Goal: Navigation & Orientation: Find specific page/section

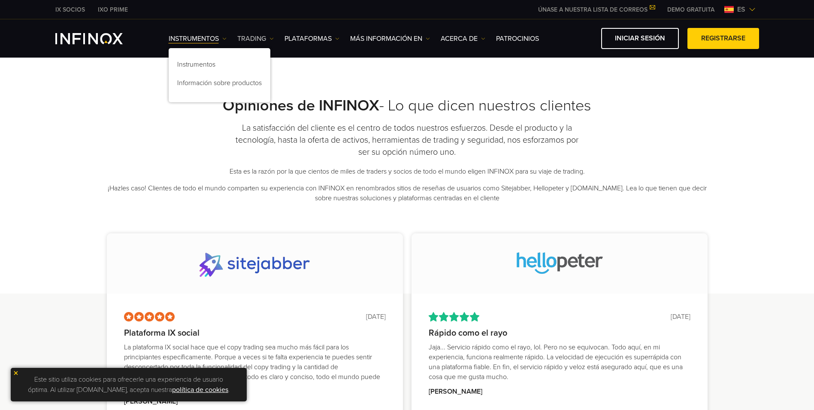
click at [259, 43] on link "TRADING" at bounding box center [255, 38] width 36 height 10
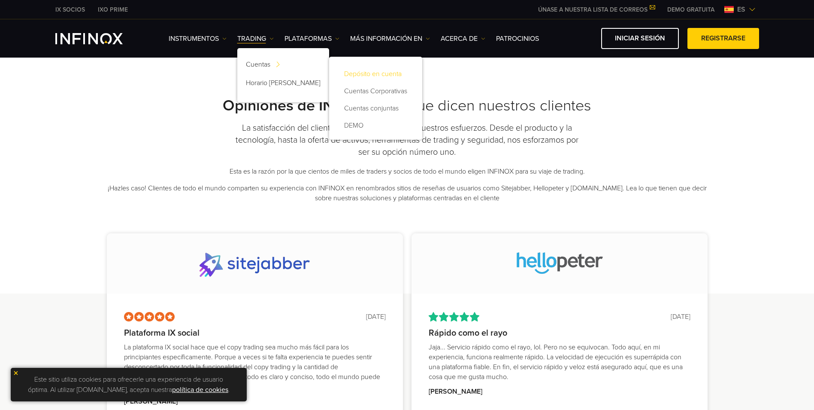
click at [342, 70] on link "Depósito en cuenta" at bounding box center [376, 73] width 76 height 17
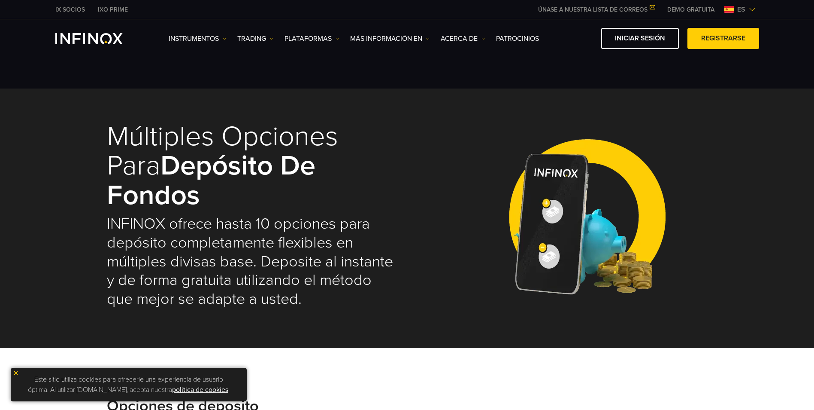
select select "***"
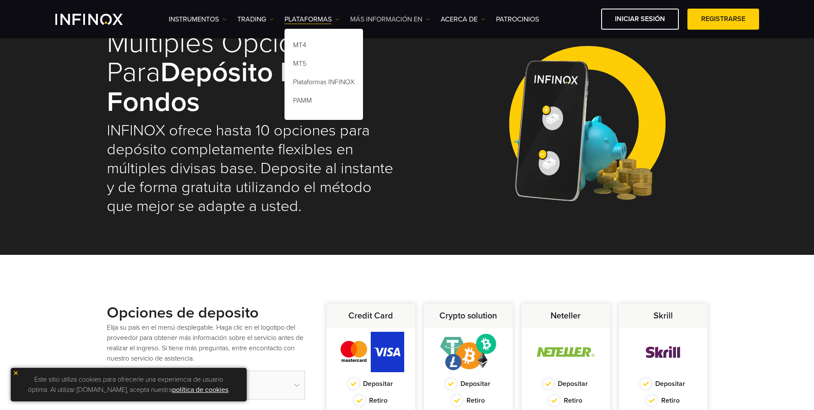
click at [422, 18] on link "Más información en" at bounding box center [390, 19] width 80 height 10
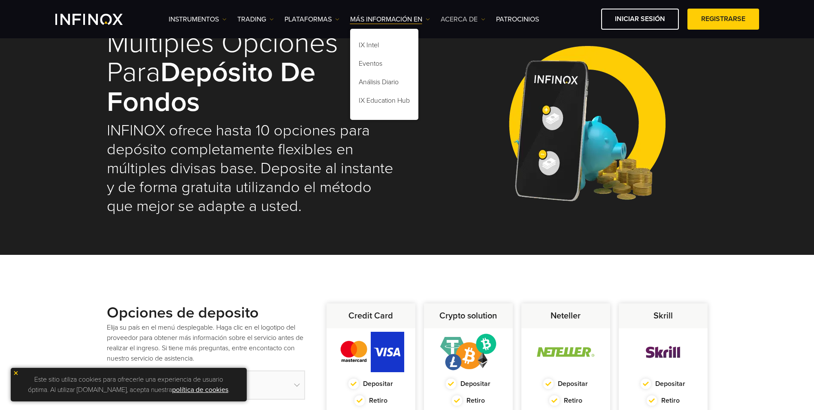
click at [485, 19] on img at bounding box center [483, 19] width 4 height 4
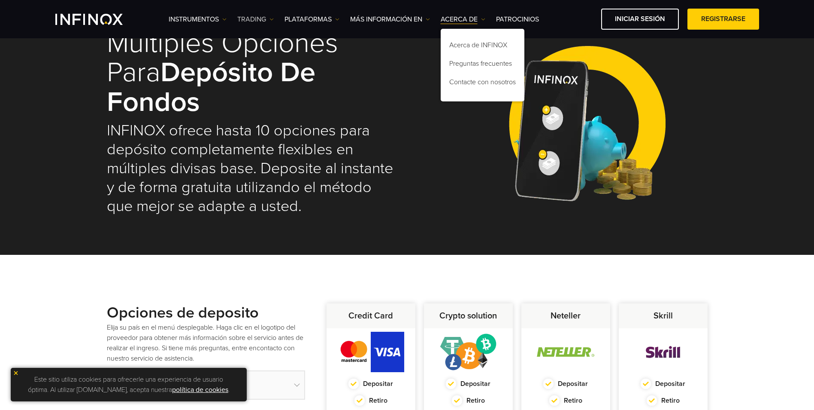
click at [273, 20] on img at bounding box center [272, 19] width 4 height 4
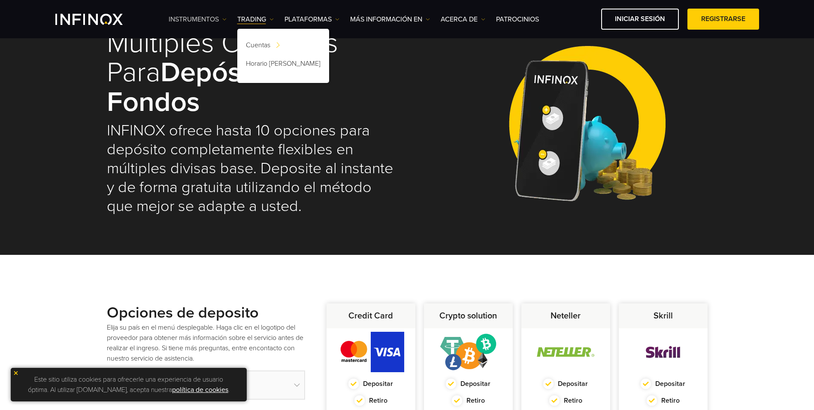
click at [221, 19] on link "Instrumentos" at bounding box center [198, 19] width 58 height 10
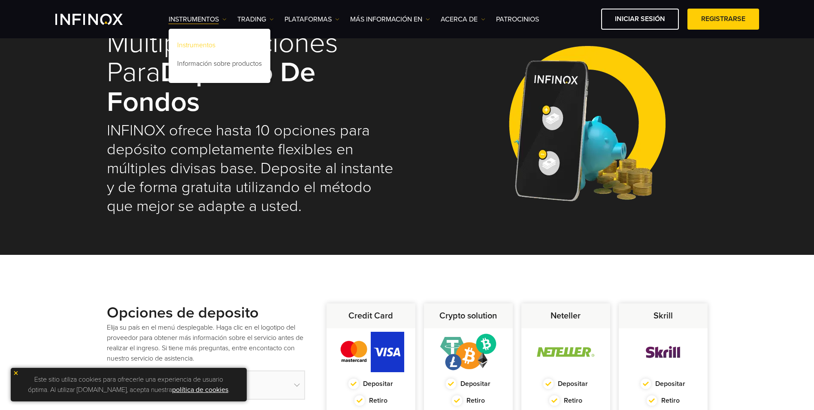
click at [213, 43] on link "Instrumentos" at bounding box center [220, 46] width 102 height 18
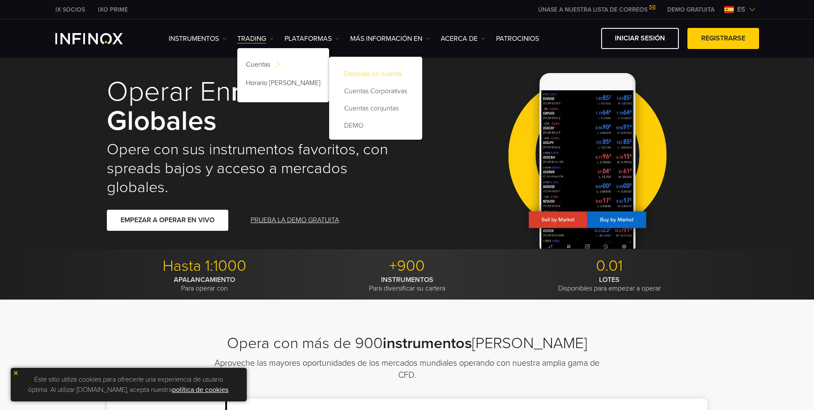
click at [341, 75] on link "Depósito en cuenta" at bounding box center [376, 73] width 76 height 17
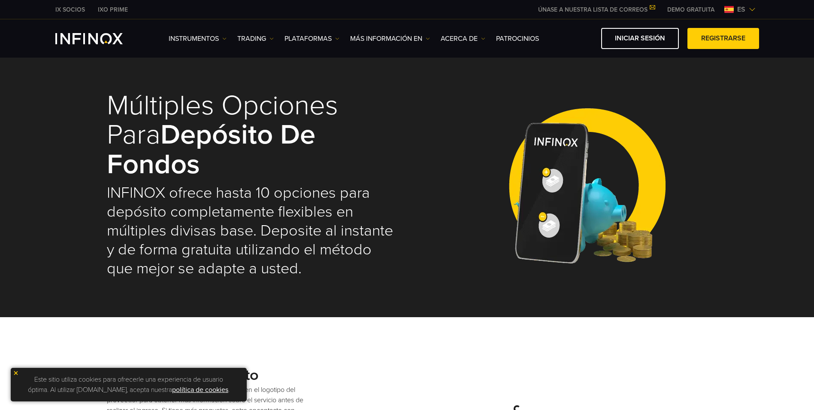
select select "***"
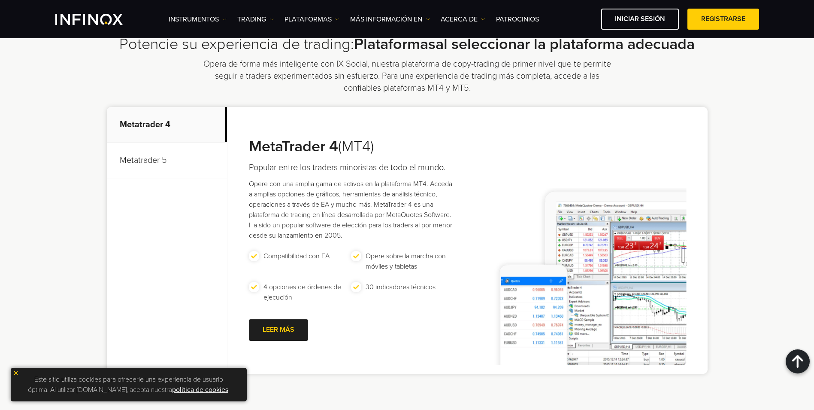
scroll to position [687, 0]
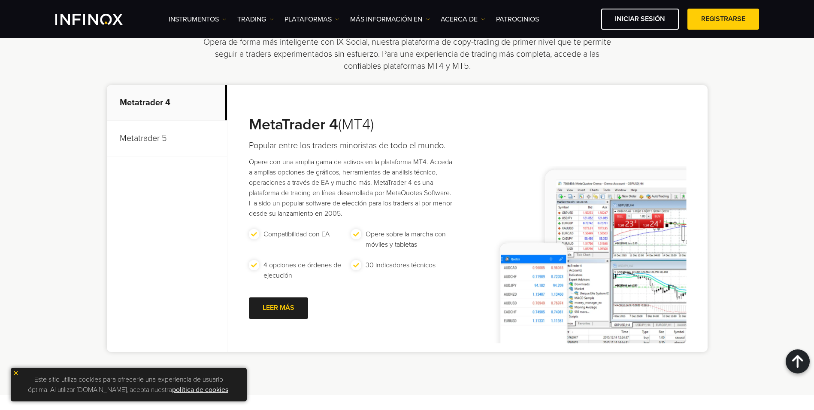
click at [149, 139] on p "Metatrader 5" at bounding box center [167, 139] width 120 height 36
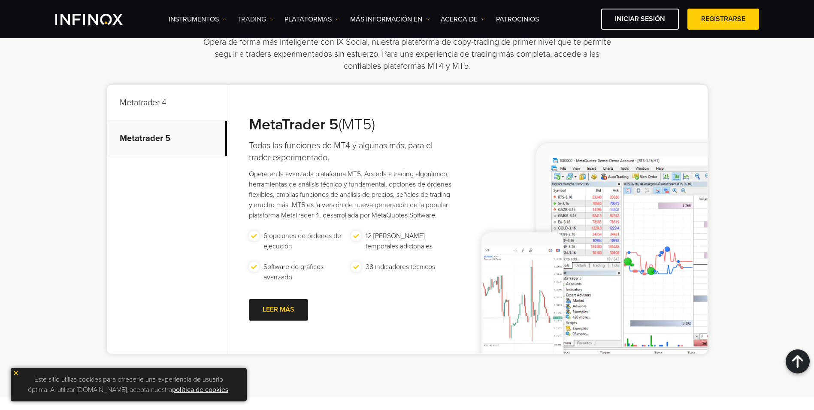
click at [268, 20] on link "TRADING" at bounding box center [255, 19] width 36 height 10
click at [271, 66] on link "Horario [PERSON_NAME]" at bounding box center [283, 65] width 92 height 18
